Goal: Task Accomplishment & Management: Manage account settings

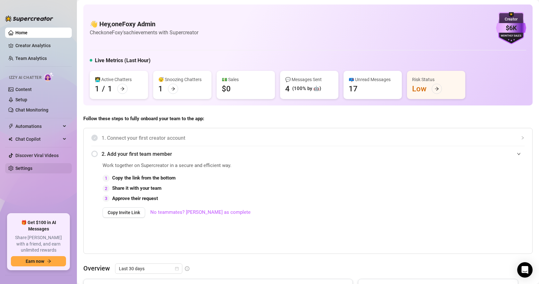
click at [25, 167] on link "Settings" at bounding box center [23, 168] width 17 height 5
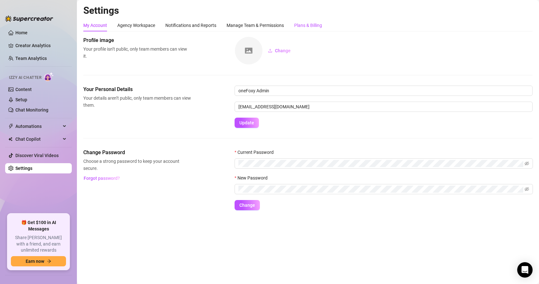
click at [307, 23] on div "Plans & Billing" at bounding box center [308, 25] width 28 height 7
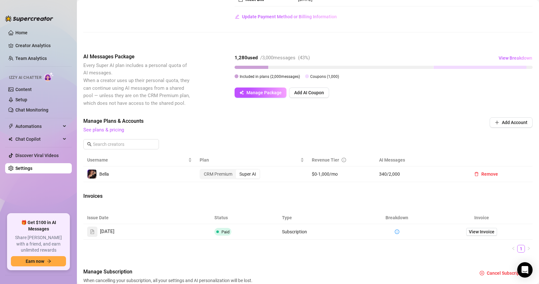
scroll to position [122, 0]
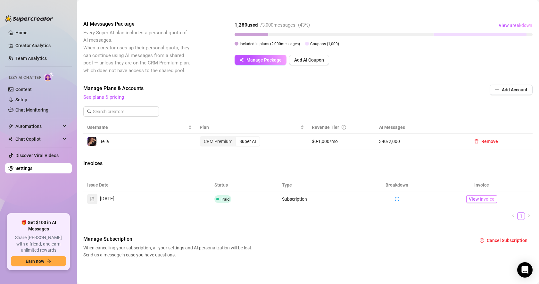
click at [476, 197] on span "View Invoice" at bounding box center [482, 198] width 26 height 7
